Goal: Information Seeking & Learning: Learn about a topic

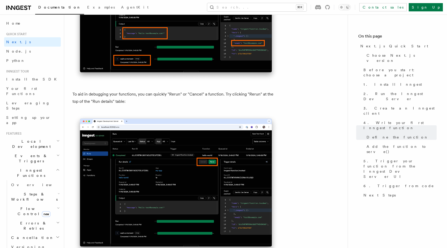
scroll to position [2219, 0]
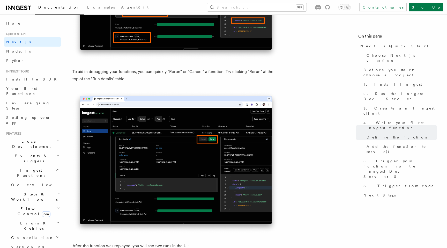
click at [175, 145] on img at bounding box center [175, 162] width 207 height 143
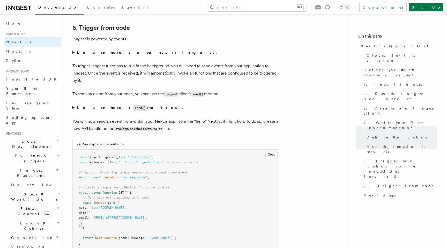
scroll to position [2628, 0]
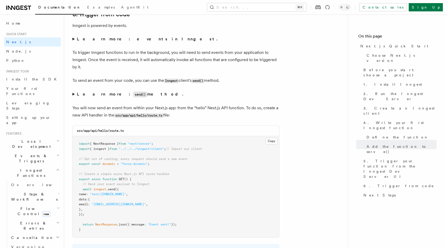
click at [22, 9] on icon at bounding box center [18, 8] width 25 height 6
